Goal: Task Accomplishment & Management: Manage account settings

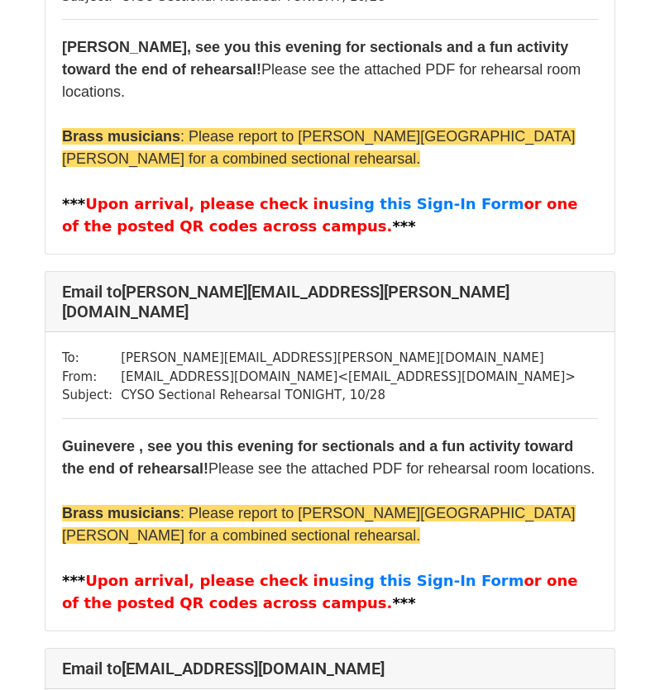
scroll to position [413, 0]
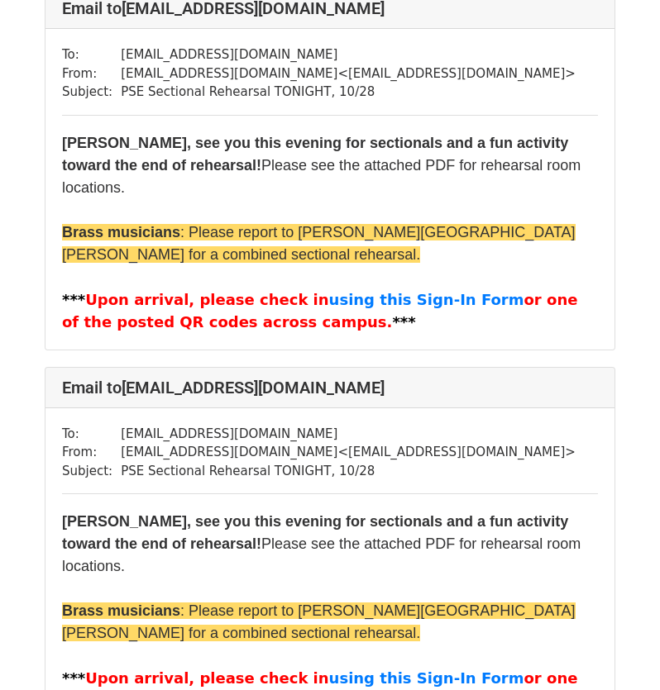
scroll to position [2645, 0]
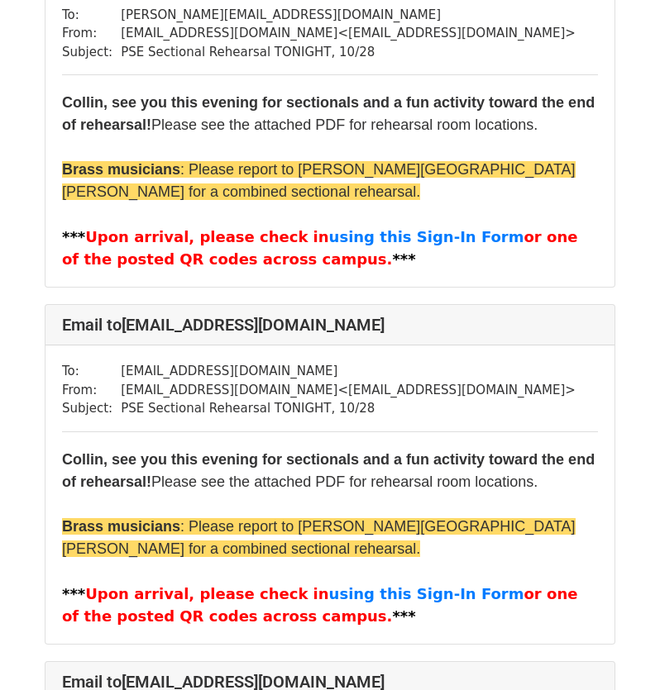
scroll to position [4381, 0]
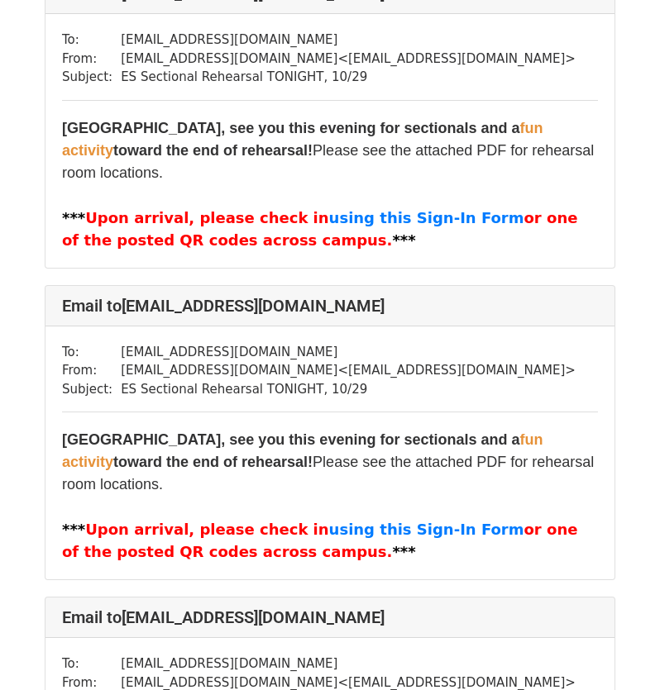
scroll to position [1323, 0]
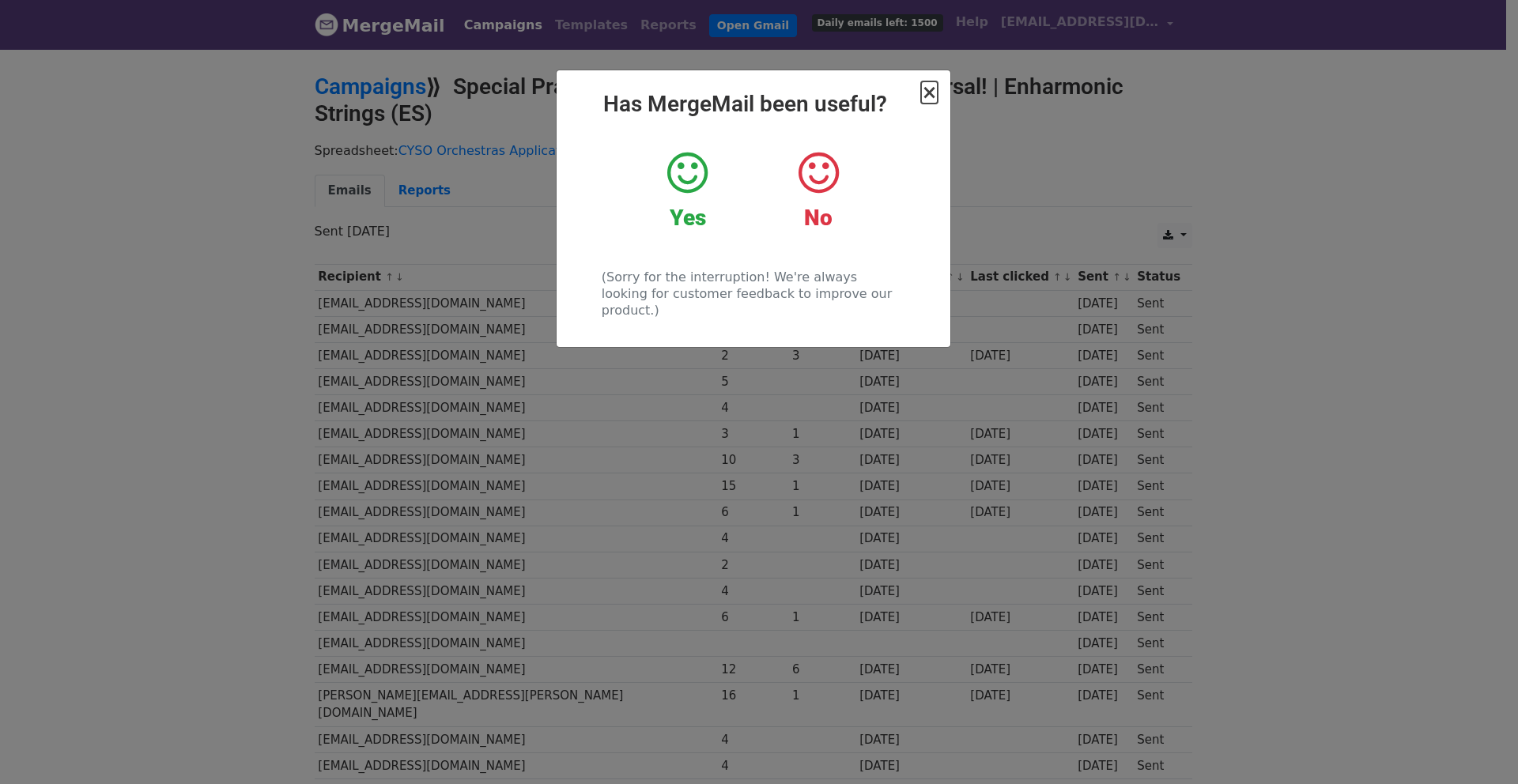
click at [925, 99] on span "×" at bounding box center [929, 92] width 16 height 22
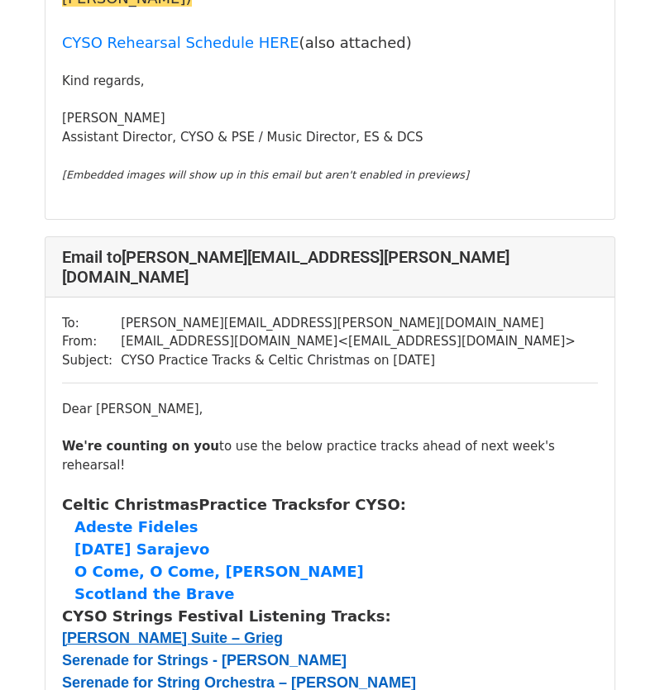
scroll to position [1075, 0]
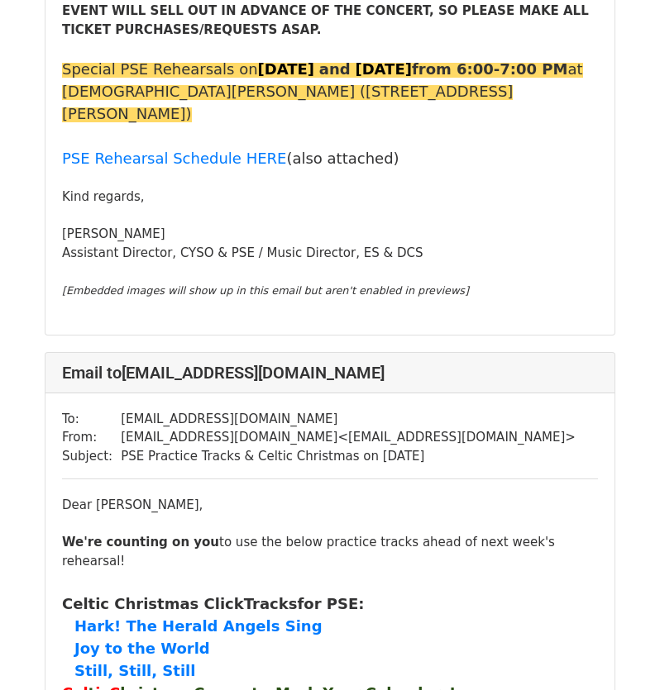
scroll to position [4216, 0]
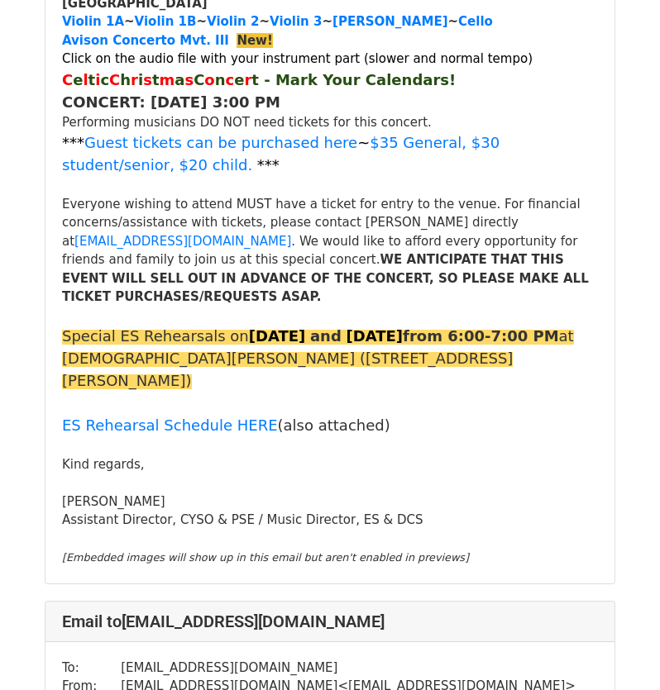
scroll to position [1405, 0]
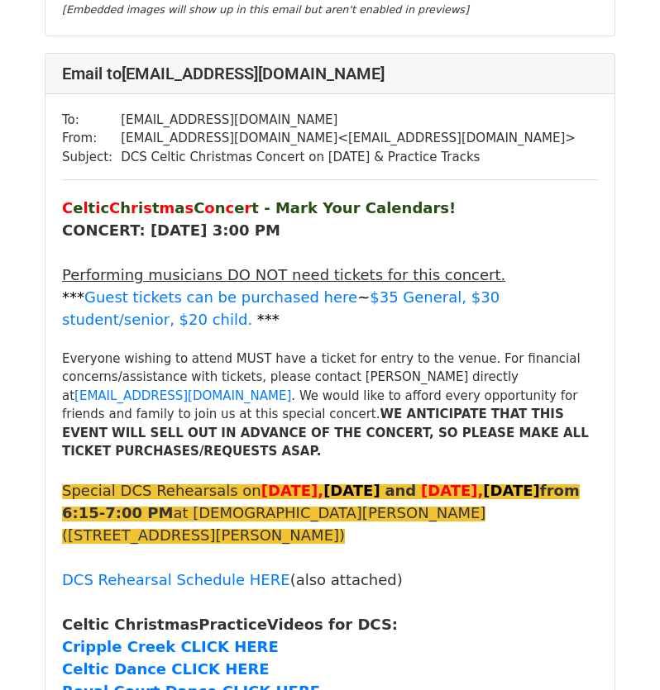
scroll to position [992, 0]
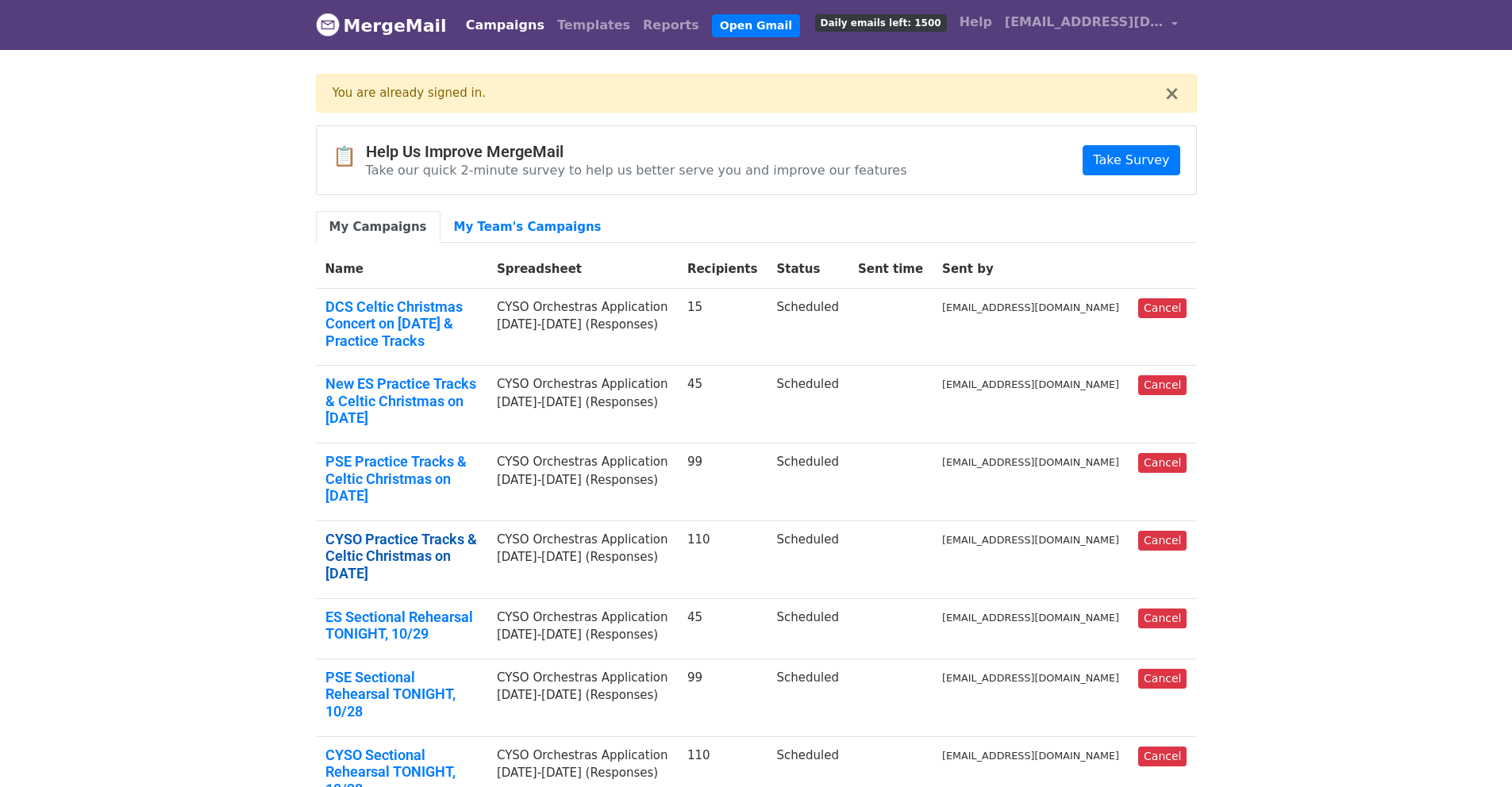
click at [473, 531] on link "CYSO Practice Tracks & Celtic Christmas on [DATE]" at bounding box center [401, 557] width 153 height 52
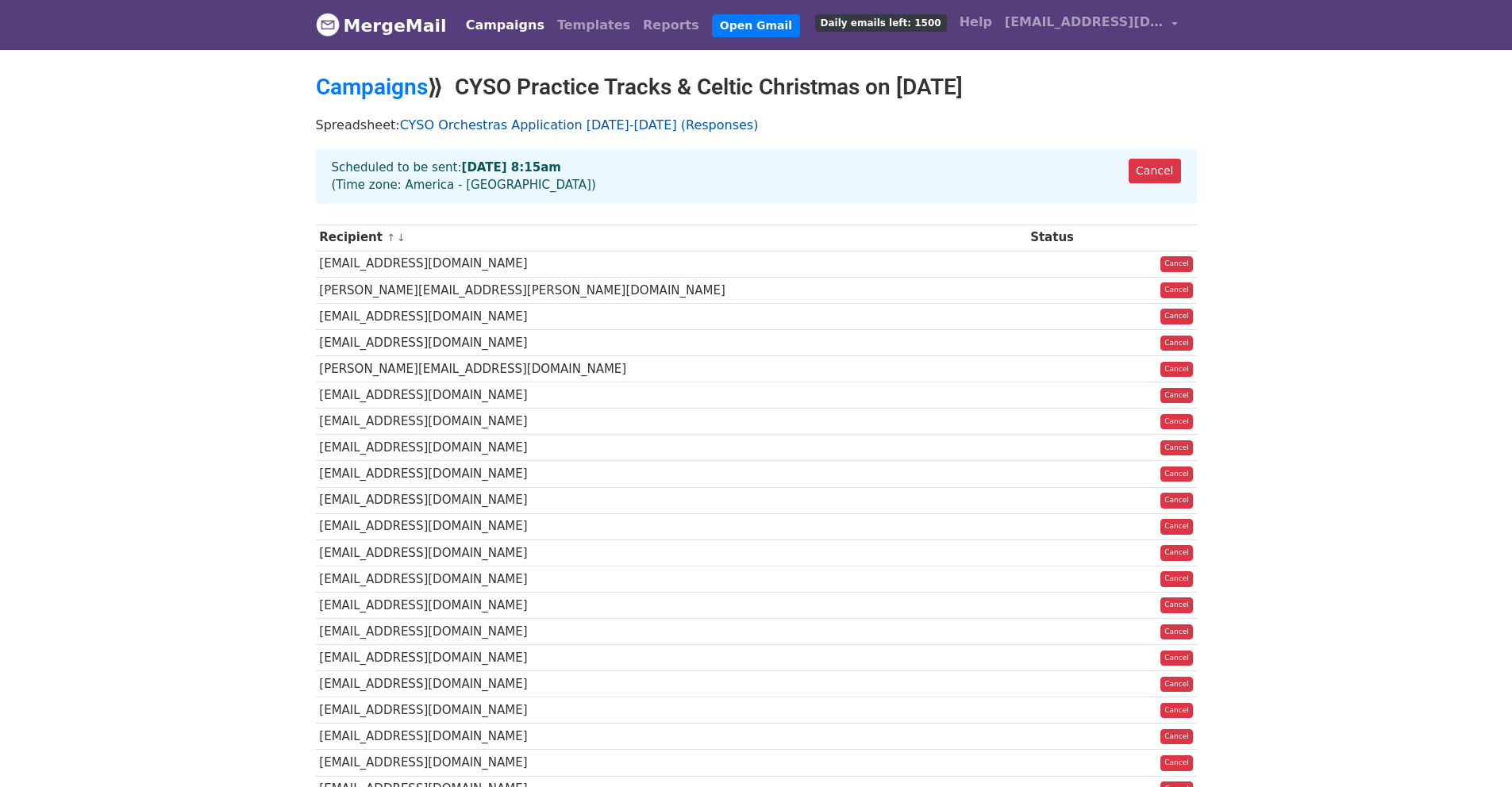
click at [558, 125] on link "CYSO Orchestras Application 2025-2026 (Responses)" at bounding box center [580, 125] width 359 height 15
click at [397, 85] on link "Campaigns" at bounding box center [372, 86] width 112 height 26
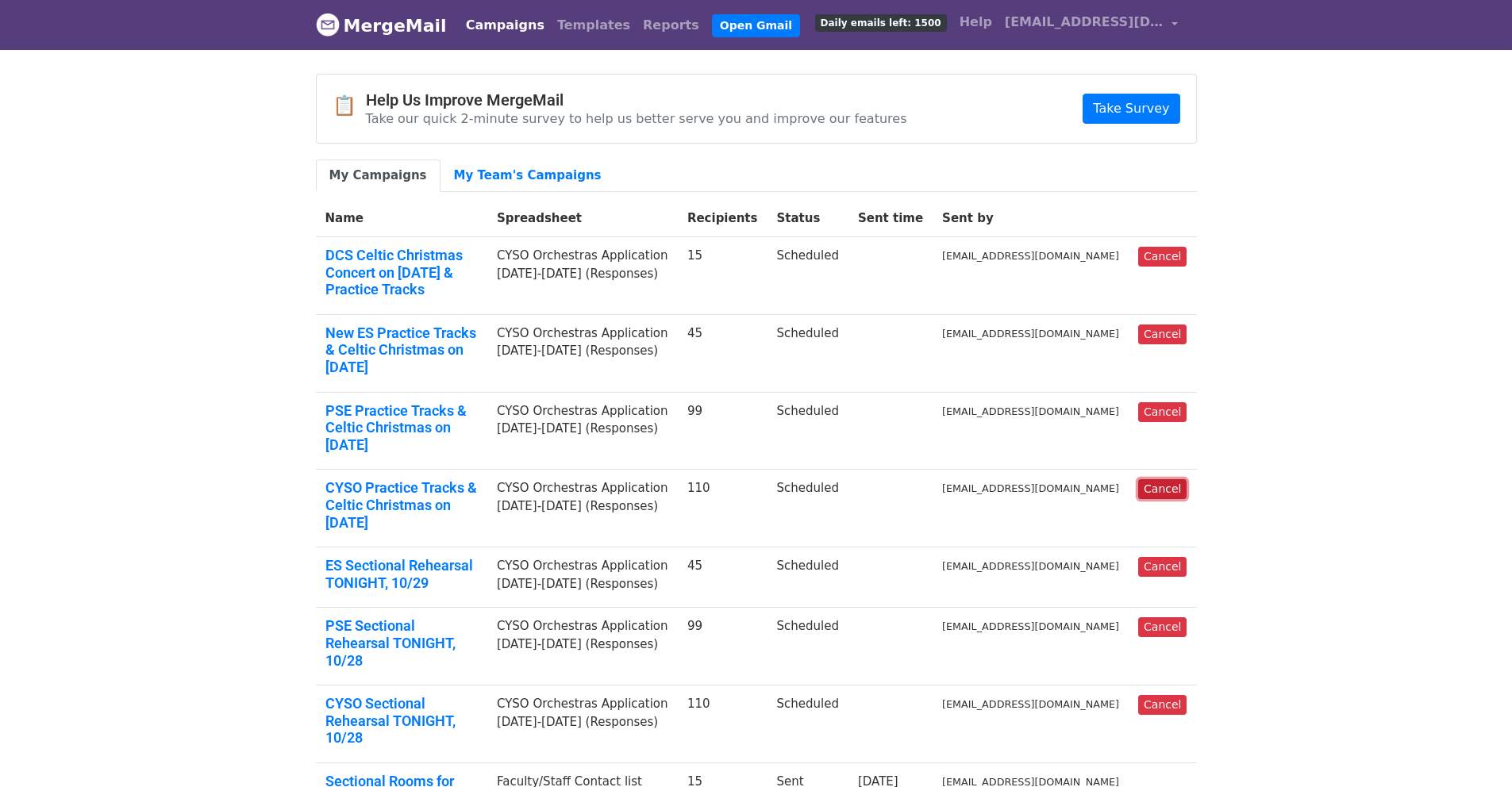
click at [1160, 479] on link "Cancel" at bounding box center [1162, 489] width 48 height 20
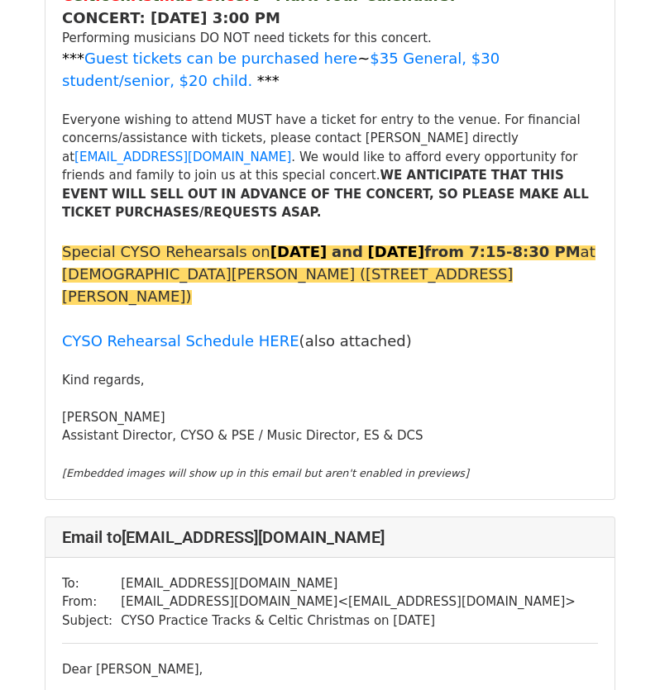
scroll to position [1571, 0]
